Goal: Find specific page/section: Find specific page/section

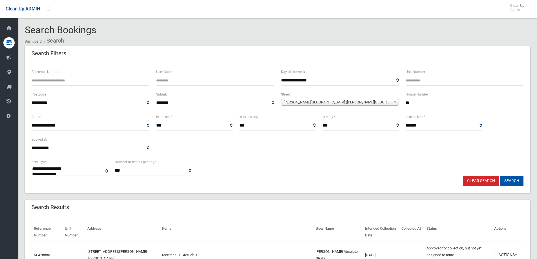
select select
click at [482, 177] on link "Clear Search" at bounding box center [481, 181] width 36 height 10
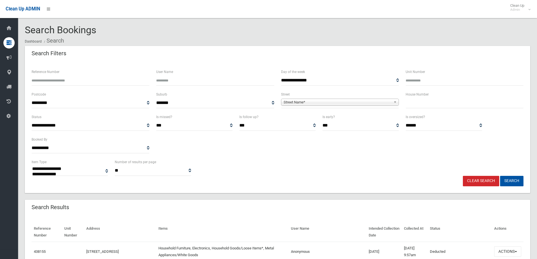
select select
click at [427, 105] on input "text" at bounding box center [464, 103] width 118 height 10
type input "***"
click at [313, 100] on span "Street Name*" at bounding box center [337, 102] width 108 height 7
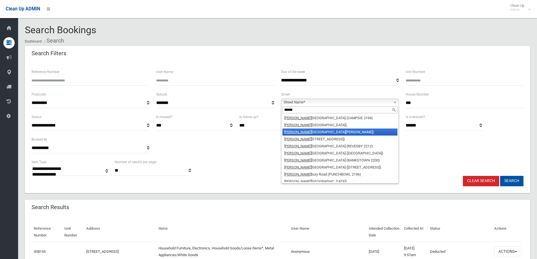
type input "******"
click at [334, 129] on li "Canter bury Road (BELMORE 2192)" at bounding box center [339, 131] width 115 height 7
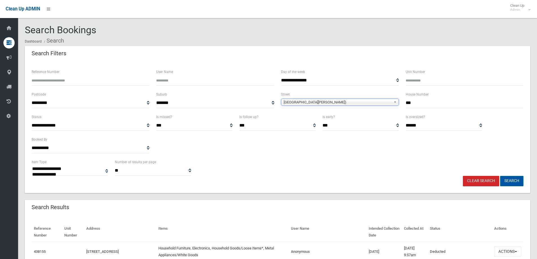
click at [509, 182] on button "Search" at bounding box center [511, 181] width 23 height 10
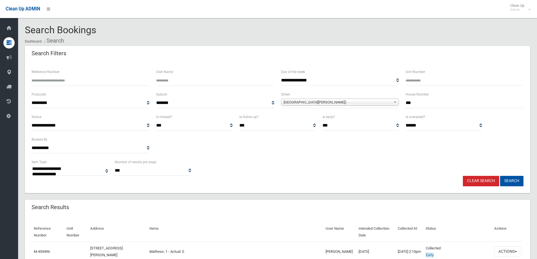
select select
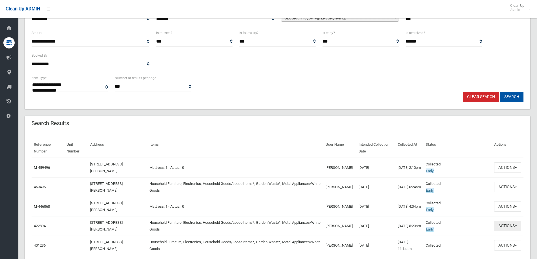
scroll to position [113, 0]
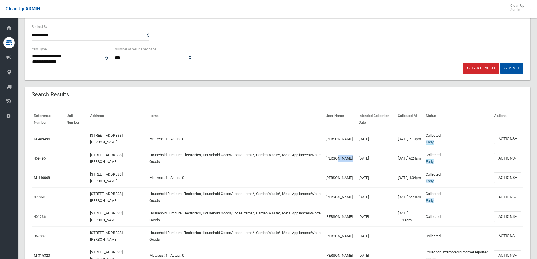
click at [323, 161] on td "Clara Vuadreu" at bounding box center [339, 157] width 33 height 19
copy td "Vuadreu"
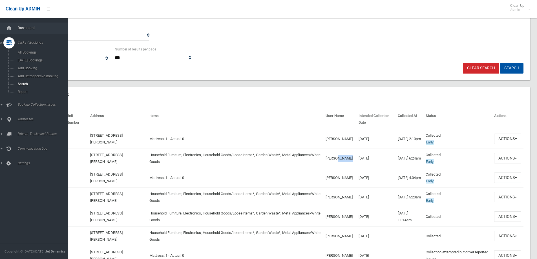
click at [15, 30] on link "Dashboard" at bounding box center [36, 28] width 72 height 11
